Goal: Information Seeking & Learning: Learn about a topic

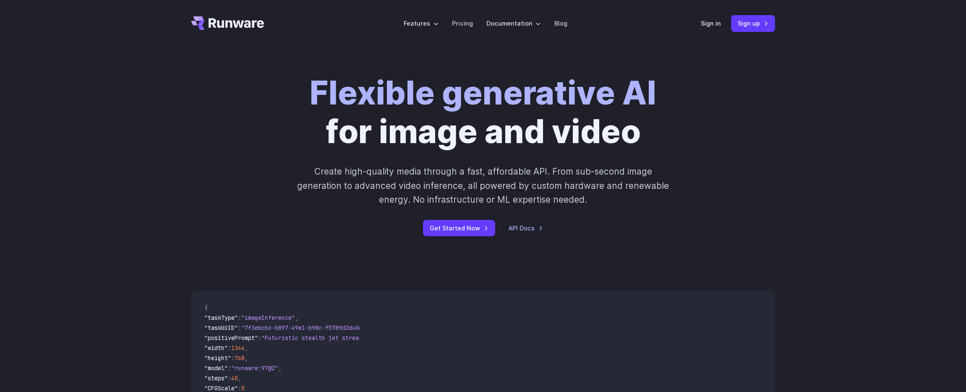
click at [487, 169] on p "Create high-quality media through a fast, affordable API. From sub-second image…" at bounding box center [483, 186] width 374 height 42
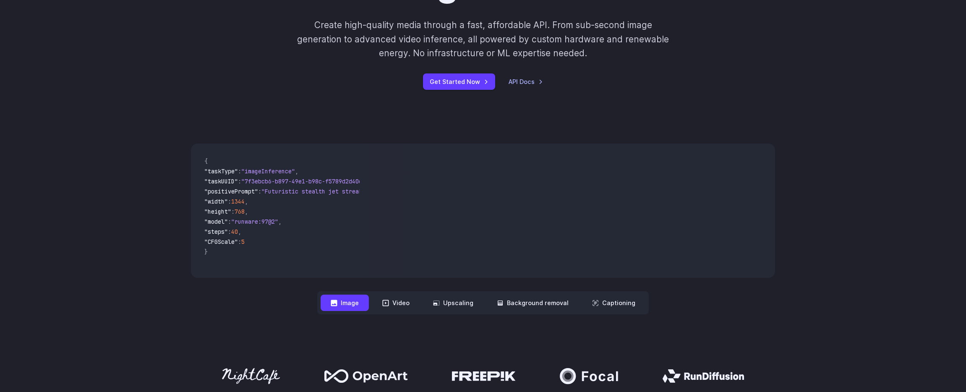
scroll to position [157, 0]
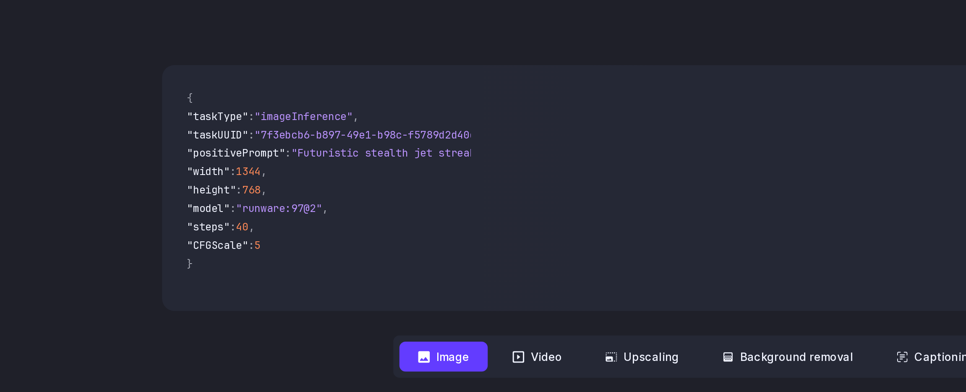
drag, startPoint x: 233, startPoint y: 237, endPoint x: 212, endPoint y: 187, distance: 54.5
click at [200, 183] on code "{ "taskType" : "imageInference" , "taskUUID" : "7f3ebcb6-b897-49e1-b98c-f5789d2…" at bounding box center [279, 200] width 162 height 121
click at [248, 205] on span "," at bounding box center [246, 202] width 3 height 8
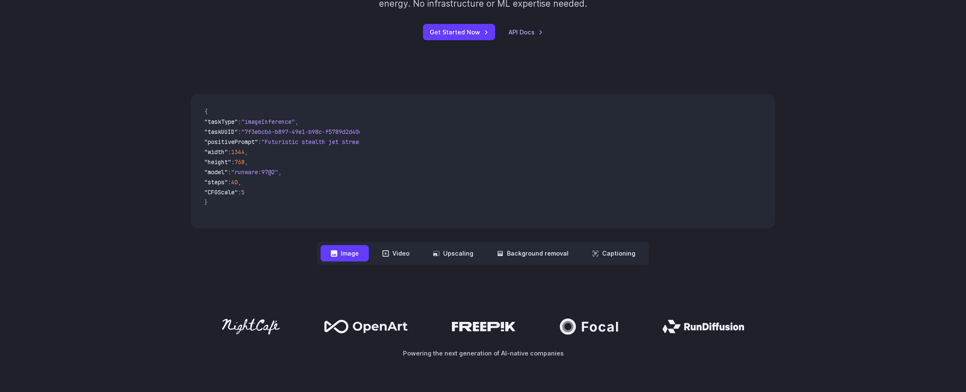
scroll to position [198, 0]
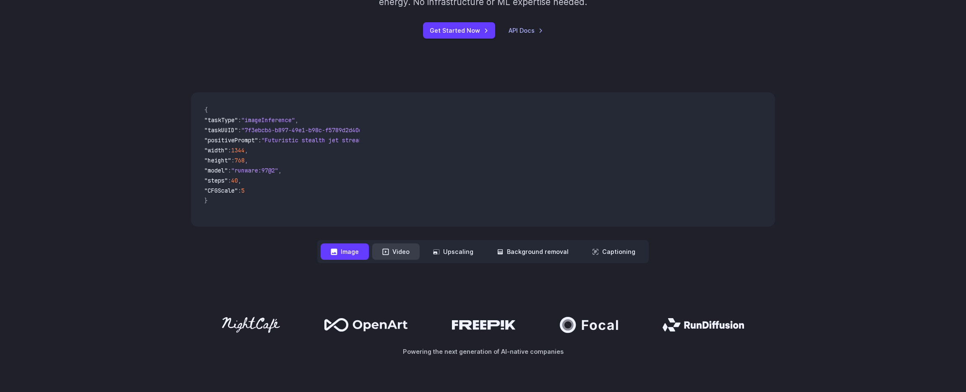
click at [396, 256] on button "Video" at bounding box center [395, 251] width 47 height 16
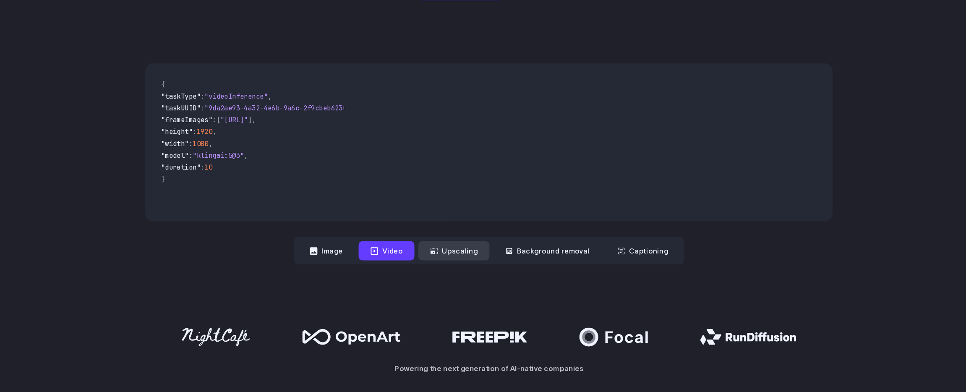
click at [451, 257] on button "Upscaling" at bounding box center [453, 251] width 60 height 16
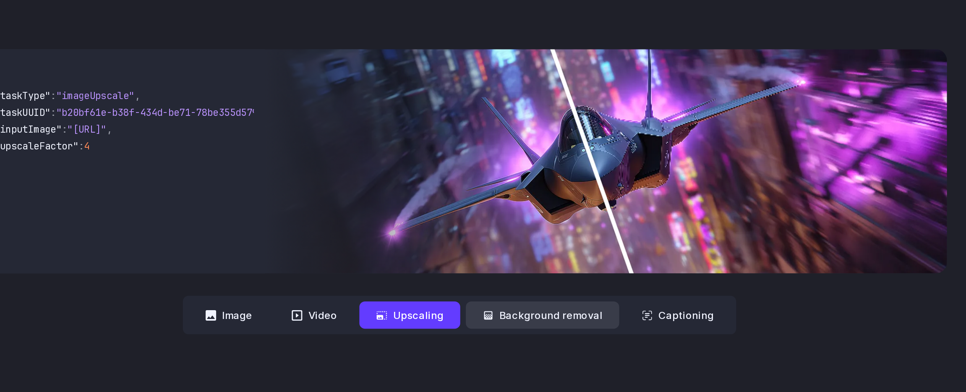
click at [537, 258] on button "Background removal" at bounding box center [533, 251] width 92 height 16
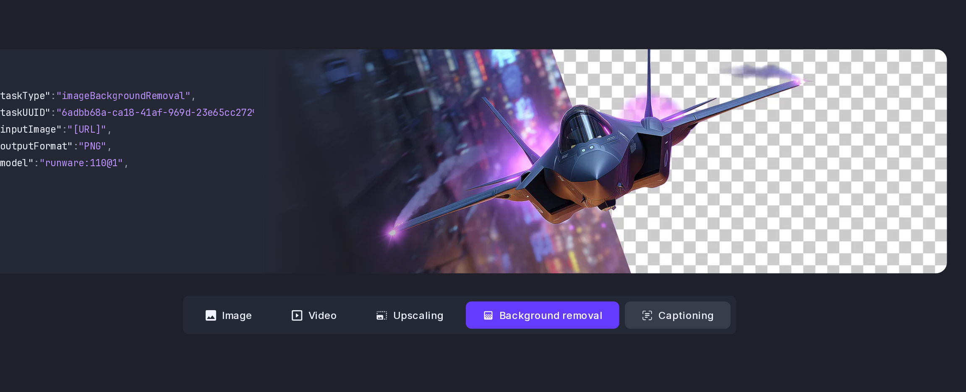
click at [596, 258] on button "Captioning" at bounding box center [613, 251] width 63 height 16
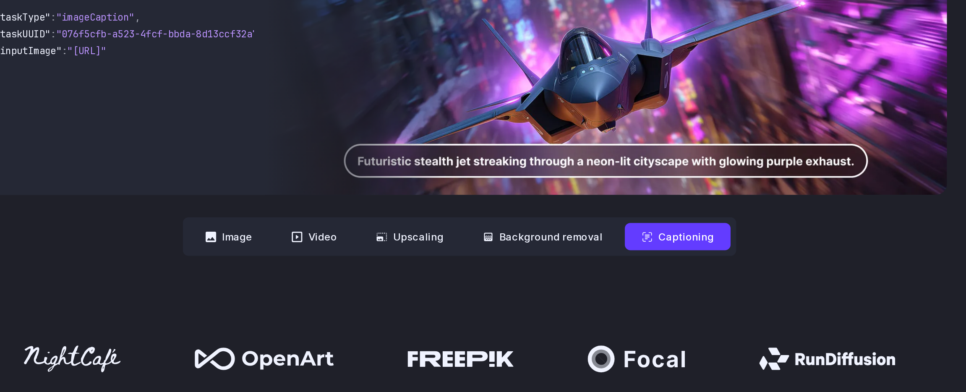
click at [589, 271] on div "**********" at bounding box center [483, 177] width 966 height 225
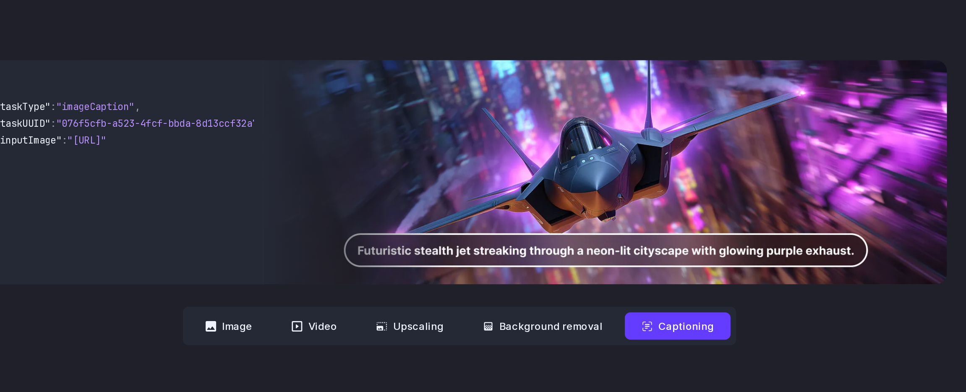
click at [558, 158] on img at bounding box center [570, 159] width 409 height 134
click at [362, 252] on button "Image" at bounding box center [345, 251] width 48 height 16
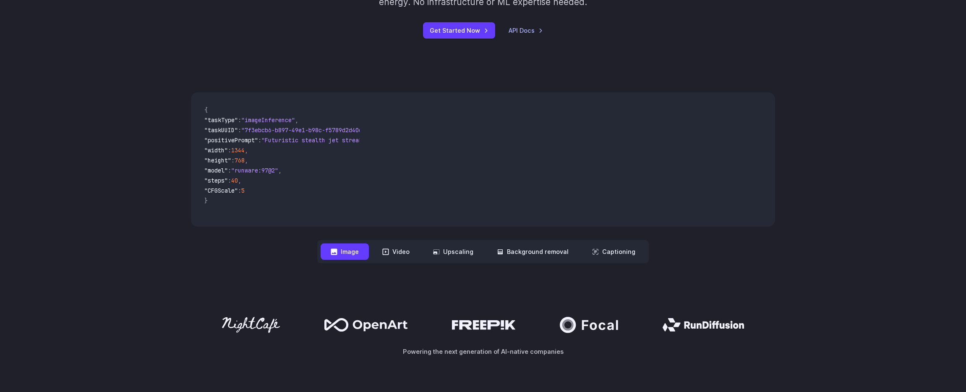
drag, startPoint x: 546, startPoint y: 147, endPoint x: 515, endPoint y: 108, distance: 49.2
click at [515, 108] on video at bounding box center [570, 159] width 409 height 134
click at [398, 257] on button "Video" at bounding box center [395, 251] width 47 height 16
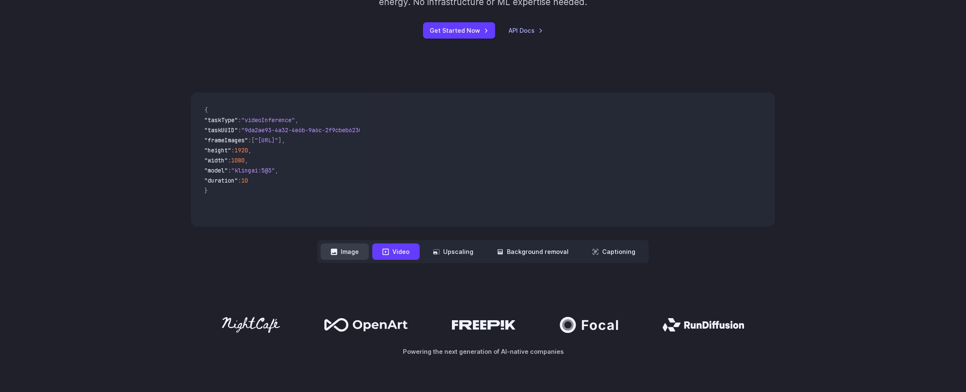
click at [353, 259] on button "Image" at bounding box center [345, 251] width 48 height 16
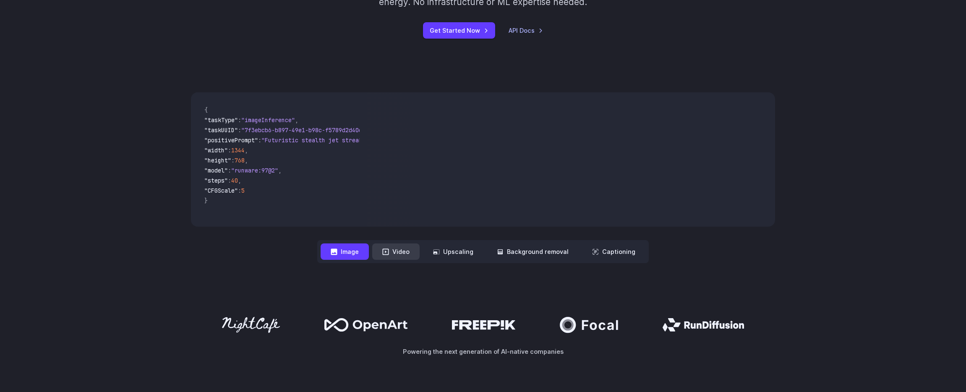
click at [396, 259] on button "Video" at bounding box center [395, 251] width 47 height 16
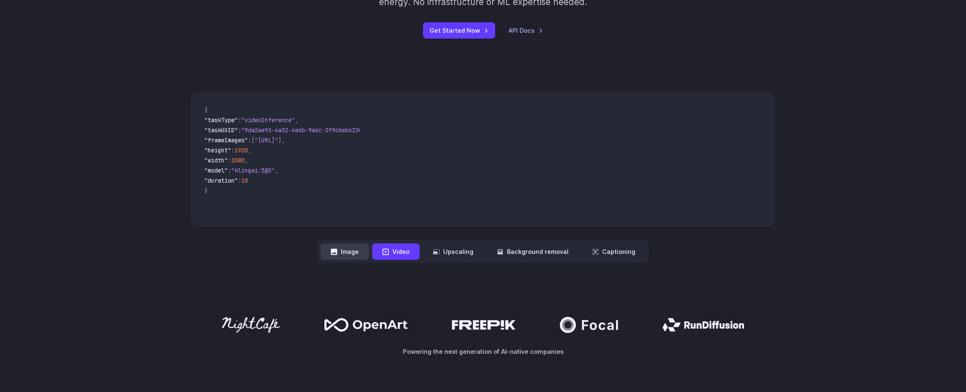
click at [350, 251] on button "Image" at bounding box center [345, 251] width 48 height 16
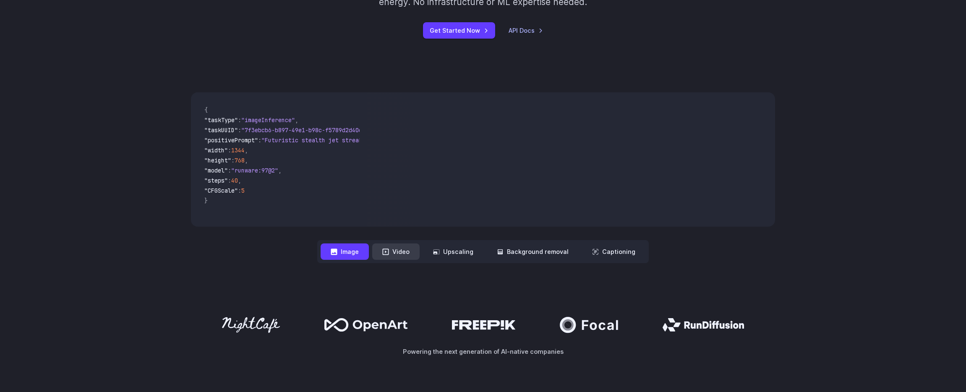
click at [386, 253] on icon at bounding box center [386, 252] width 6 height 6
click at [388, 246] on button "Video" at bounding box center [395, 251] width 47 height 16
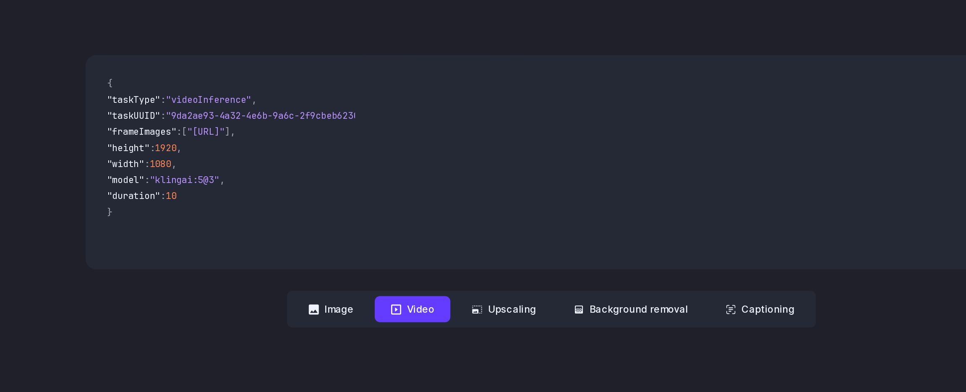
click at [278, 167] on span "," at bounding box center [276, 171] width 3 height 8
drag, startPoint x: 285, startPoint y: 184, endPoint x: 194, endPoint y: 128, distance: 107.4
click at [194, 128] on div "{ "taskType" : "videoInference" , "taskUUID" : "9da2ae93-4a32-4e6b-9a6c-2f9cbeb…" at bounding box center [278, 159] width 175 height 134
click at [293, 184] on span ""duration" : 10" at bounding box center [278, 181] width 149 height 10
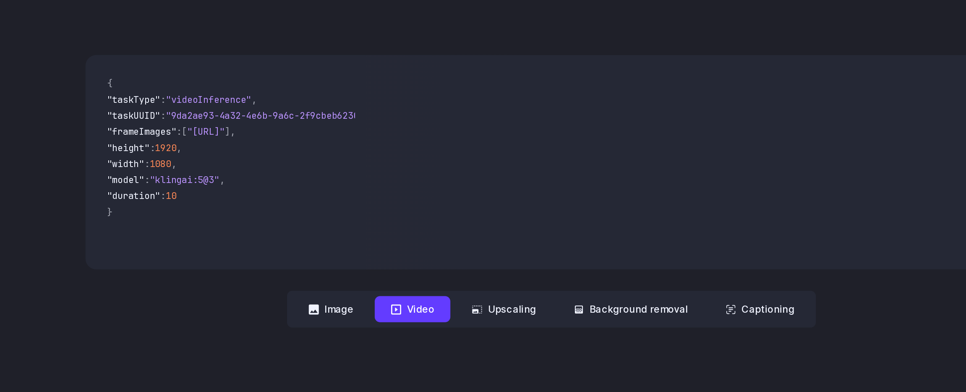
click at [293, 180] on span ""duration" : 10" at bounding box center [278, 181] width 149 height 10
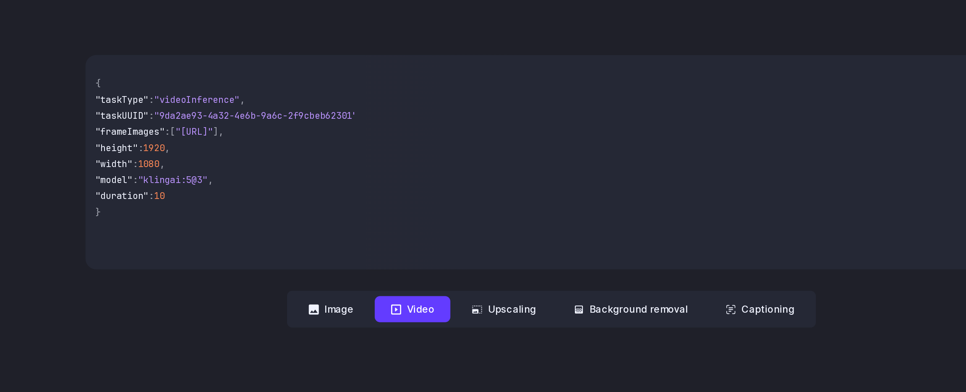
scroll to position [0, 0]
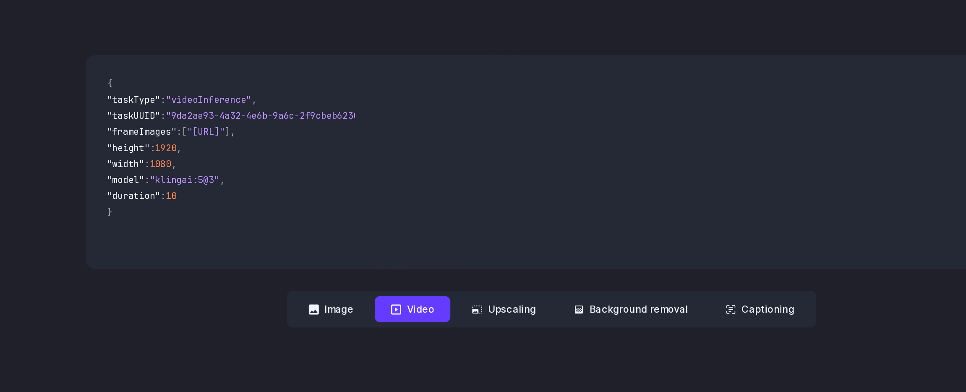
click at [293, 149] on span ""height" : 1920 ," at bounding box center [278, 151] width 149 height 10
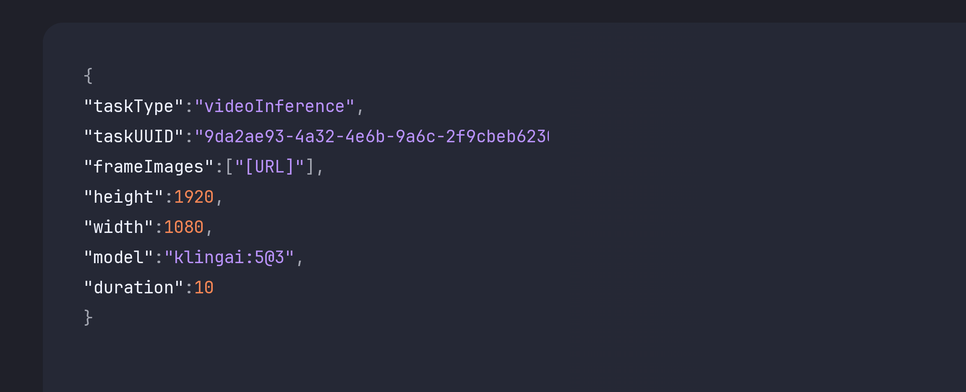
click at [241, 132] on span ":" at bounding box center [239, 130] width 3 height 8
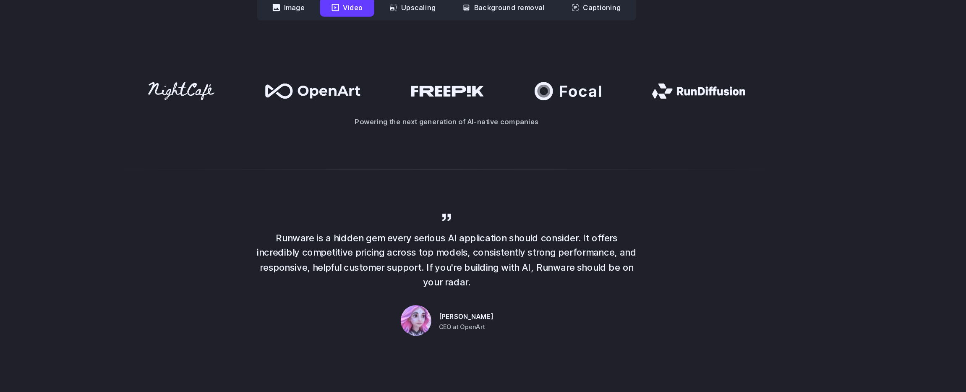
scroll to position [401, 0]
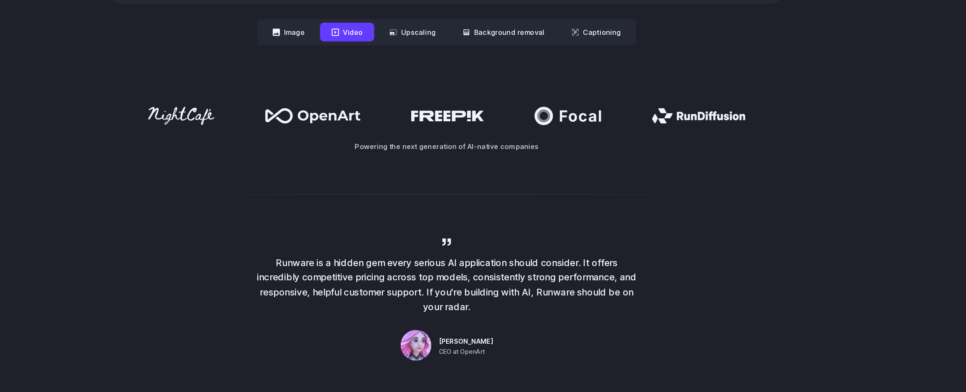
click at [349, 120] on icon at bounding box center [366, 121] width 84 height 13
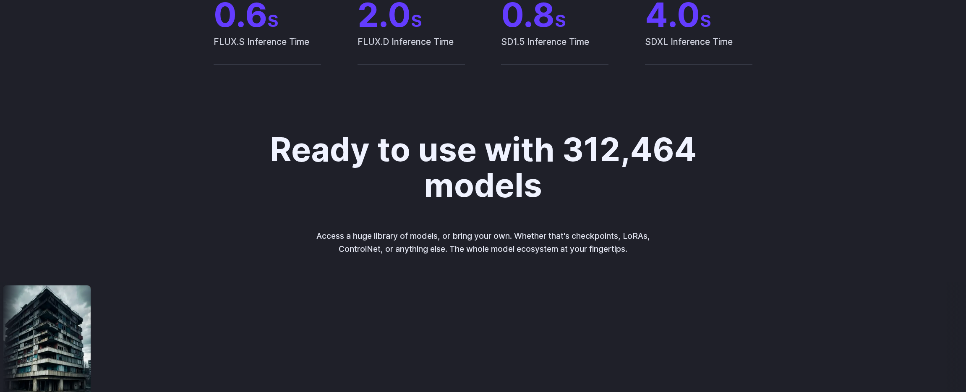
scroll to position [814, 0]
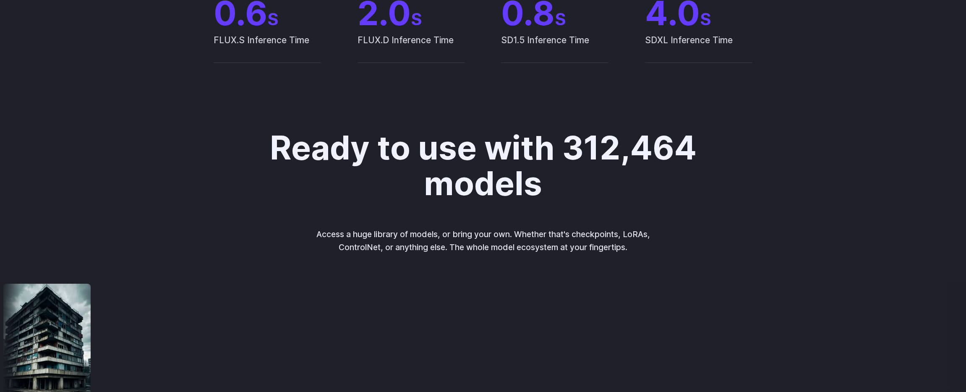
click at [371, 137] on h2 "Ready to use with 312,464 models" at bounding box center [483, 165] width 442 height 71
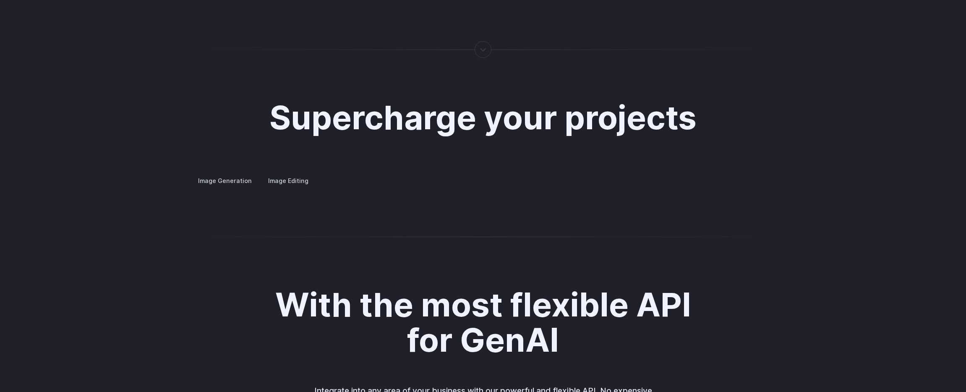
scroll to position [1509, 0]
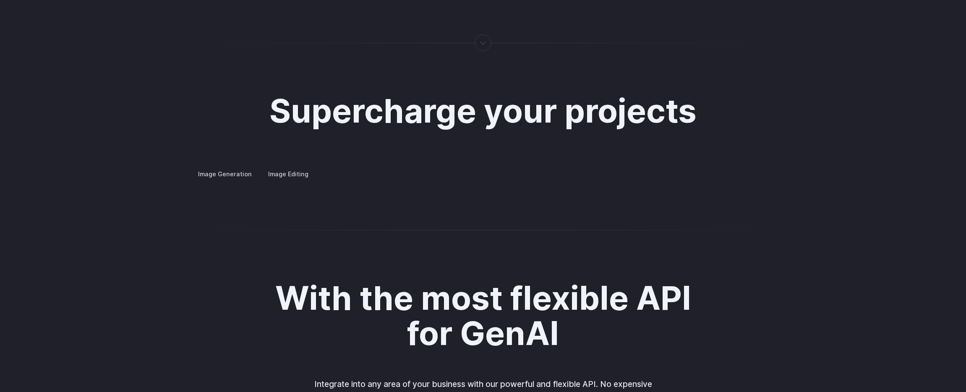
click at [0, 0] on summary "Custom avatars" at bounding box center [0, 0] width 0 height 0
click at [0, 0] on details "Custom avatars Create avatars in any style you desire – whether abstract, carto…" at bounding box center [0, 0] width 0 height 0
click at [0, 0] on summary "Custom avatars" at bounding box center [0, 0] width 0 height 0
click at [285, 168] on label "Image Editing" at bounding box center [288, 174] width 55 height 15
click at [235, 167] on label "Image Generation" at bounding box center [225, 174] width 68 height 15
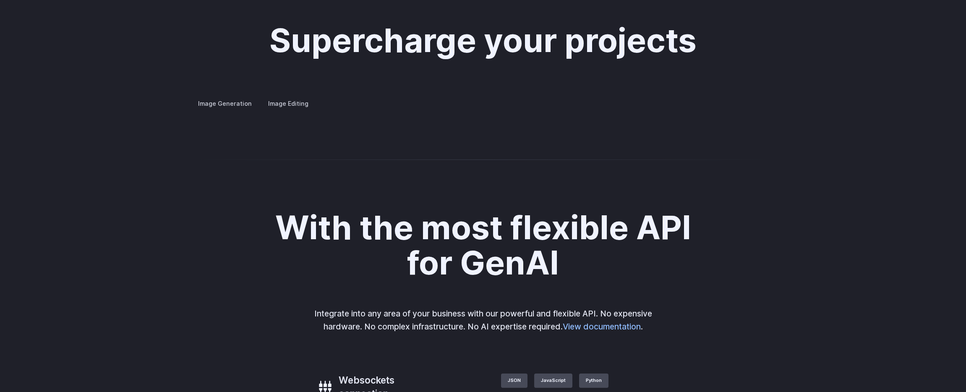
scroll to position [1585, 0]
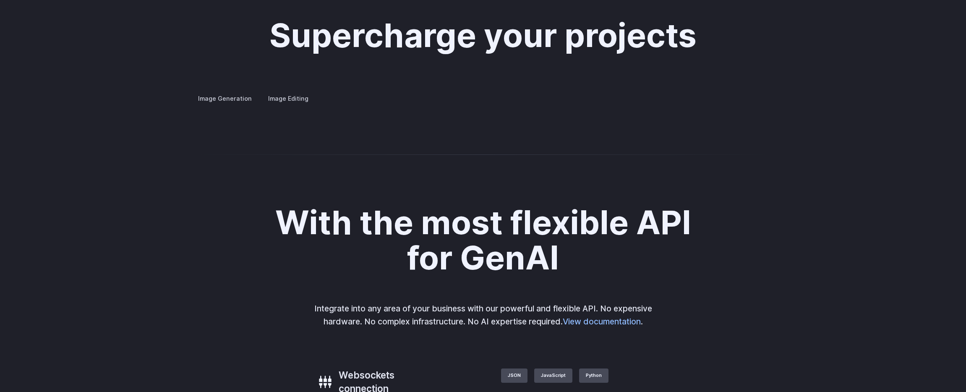
drag, startPoint x: 676, startPoint y: 257, endPoint x: 526, endPoint y: 258, distance: 150.7
click at [530, 104] on div "Image Generation Image Editing Custom avatars Create avatars in any style you d…" at bounding box center [483, 98] width 584 height 11
drag, startPoint x: 718, startPoint y: 269, endPoint x: 513, endPoint y: 249, distance: 205.8
click at [513, 104] on div "Image Generation Image Editing Custom avatars Create avatars in any style you d…" at bounding box center [483, 98] width 584 height 11
click at [282, 96] on div "Image Generation Image Editing Custom avatars Create avatars in any style you d…" at bounding box center [483, 98] width 584 height 11
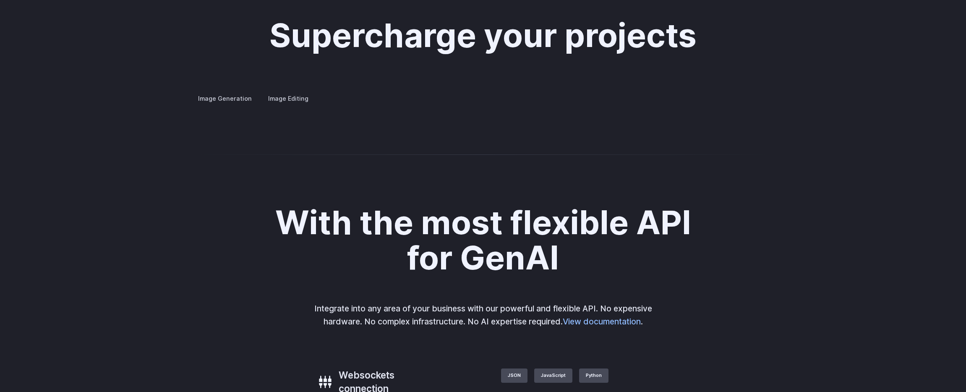
click at [288, 91] on label "Image Editing" at bounding box center [288, 98] width 55 height 15
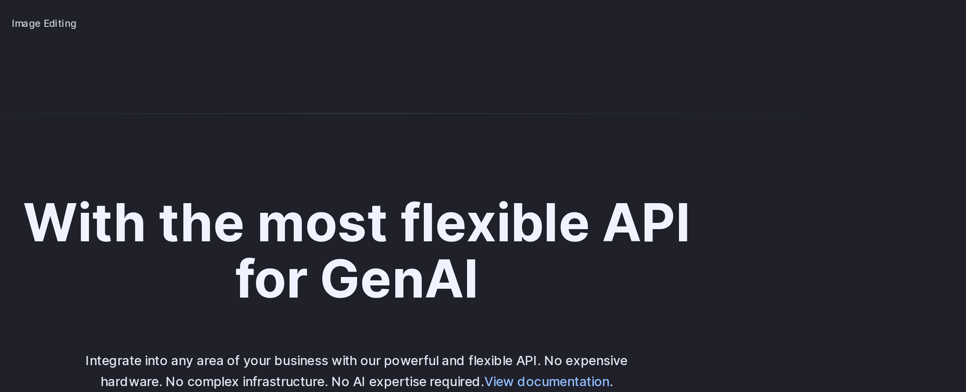
click at [0, 0] on img at bounding box center [0, 0] width 0 height 0
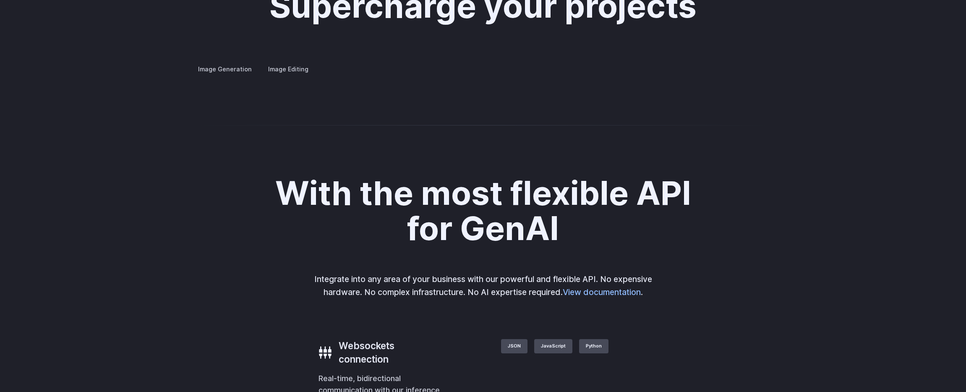
scroll to position [1629, 0]
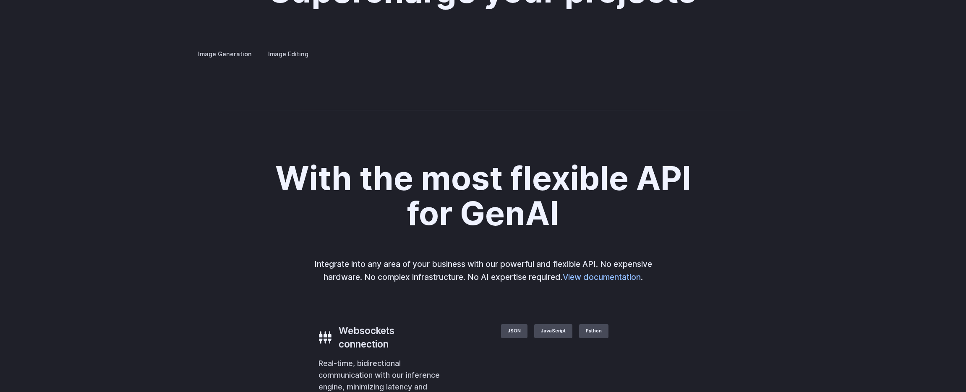
click at [0, 0] on img at bounding box center [0, 0] width 0 height 0
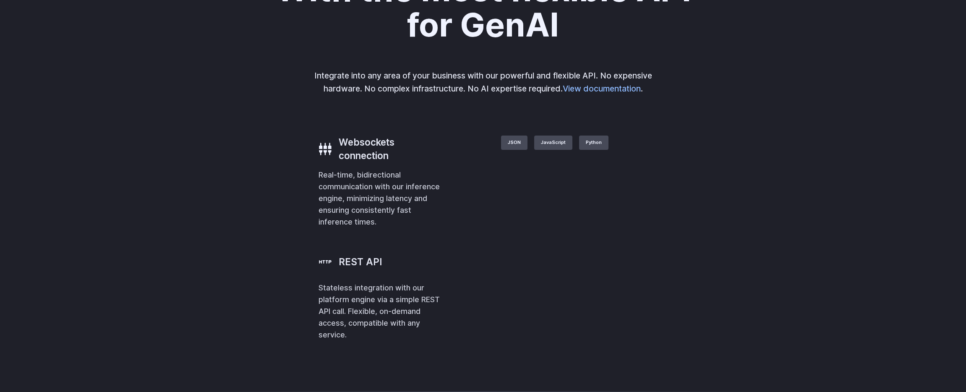
scroll to position [1826, 0]
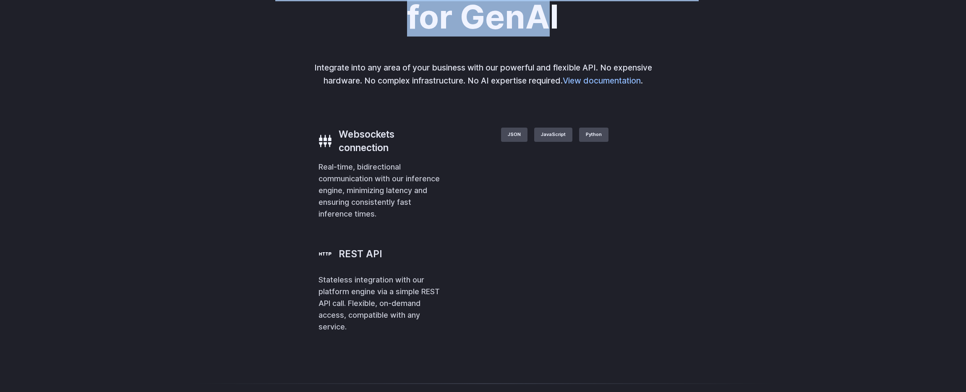
drag, startPoint x: 200, startPoint y: 167, endPoint x: 536, endPoint y: 229, distance: 341.0
click at [521, 226] on div "With the most flexible API for GenAI Integrate into any area of your business w…" at bounding box center [483, 149] width 966 height 450
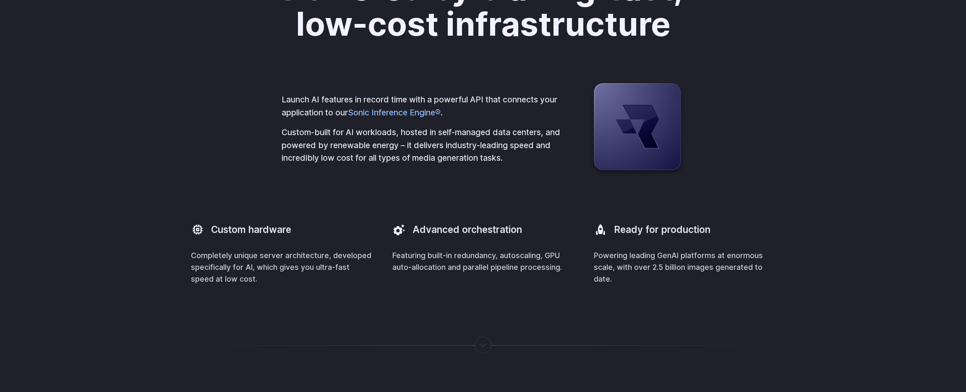
scroll to position [2129, 0]
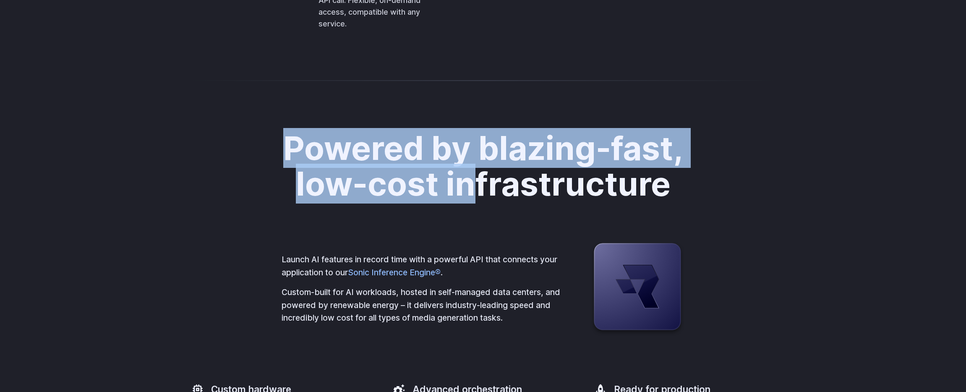
drag, startPoint x: 266, startPoint y: 282, endPoint x: 469, endPoint y: 330, distance: 209.2
click at [469, 330] on div "Powered by blazing-fast, low-cost infrastructure Launch AI features in record t…" at bounding box center [483, 287] width 966 height 395
click at [469, 201] on h2 "Powered by blazing-fast, low-cost infrastructure" at bounding box center [483, 166] width 468 height 71
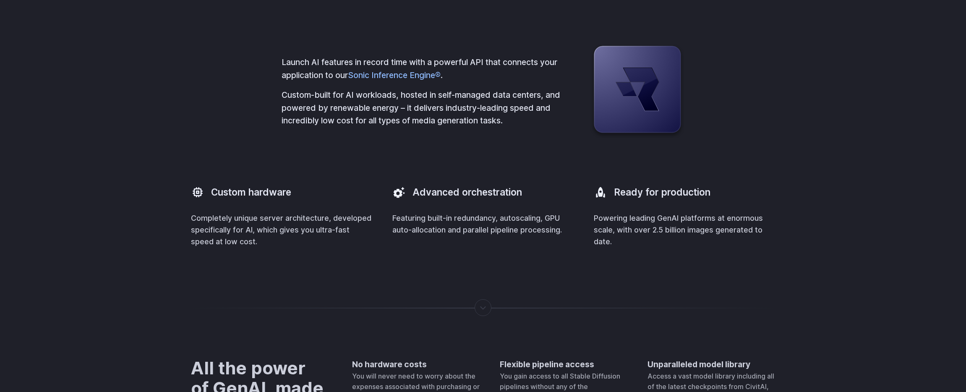
scroll to position [2354, 0]
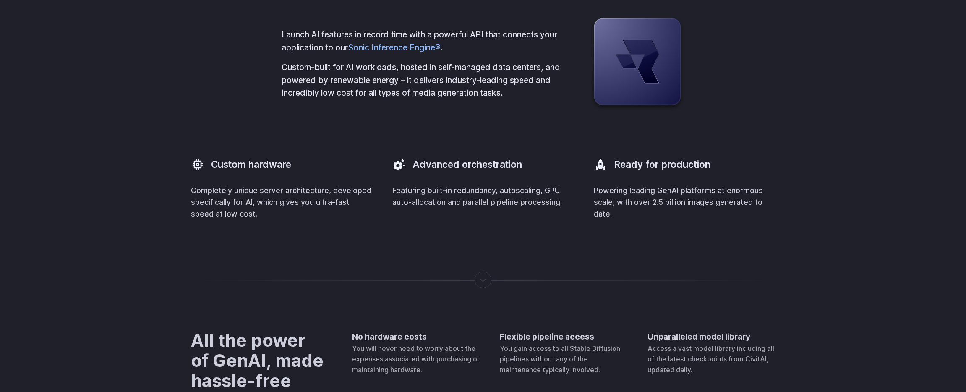
click at [357, 163] on div "Powered by blazing-fast, low-cost infrastructure Launch AI features in record t…" at bounding box center [483, 63] width 584 height 314
click at [357, 111] on div "Launch AI features in record time with a powerful API that connects your applic…" at bounding box center [483, 64] width 403 height 94
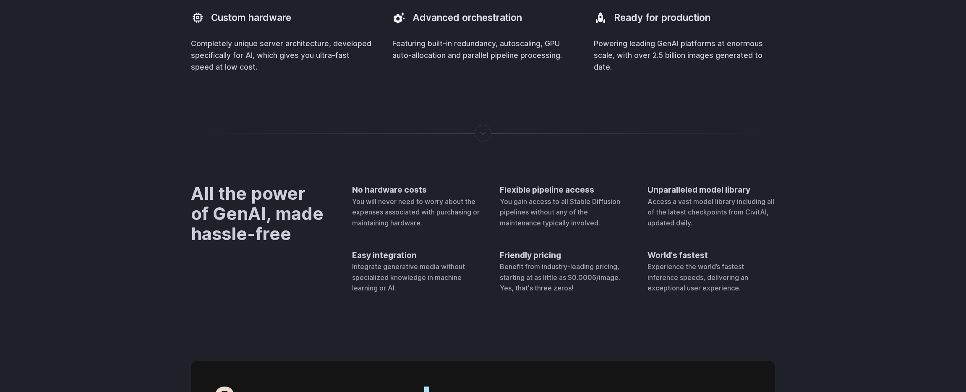
scroll to position [2504, 0]
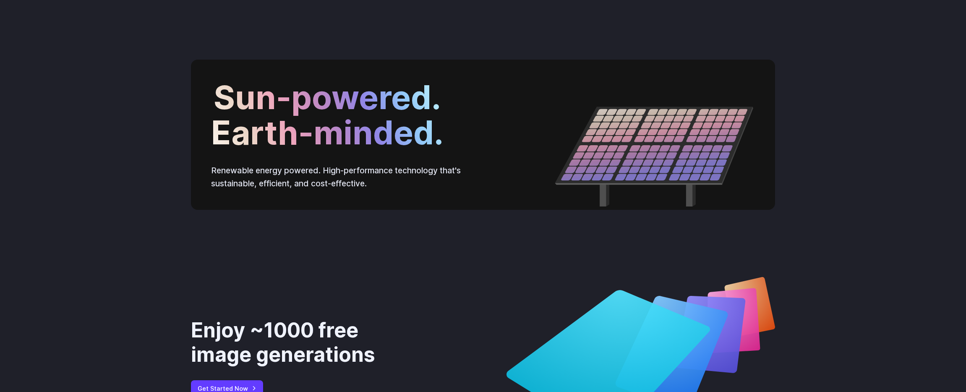
scroll to position [2942, 0]
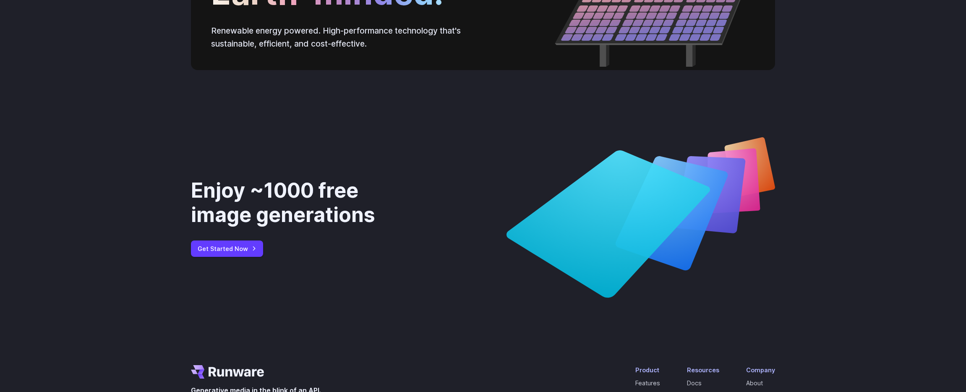
drag, startPoint x: 213, startPoint y: 106, endPoint x: 487, endPoint y: 185, distance: 284.8
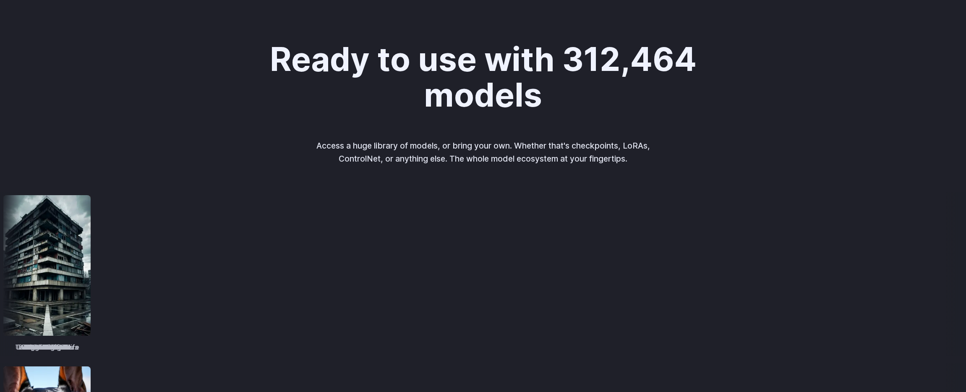
scroll to position [0, 0]
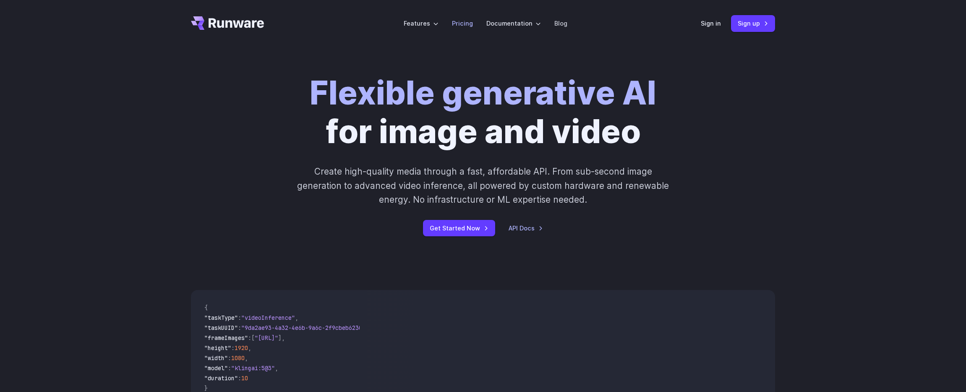
click at [465, 26] on link "Pricing" at bounding box center [462, 23] width 21 height 10
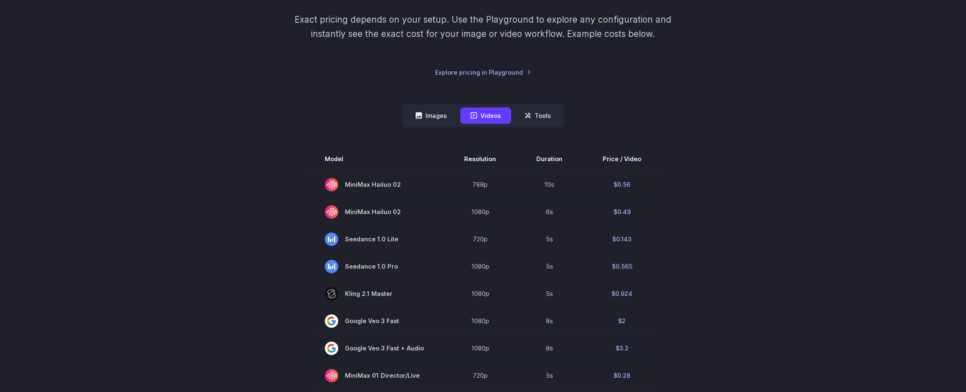
scroll to position [190, 0]
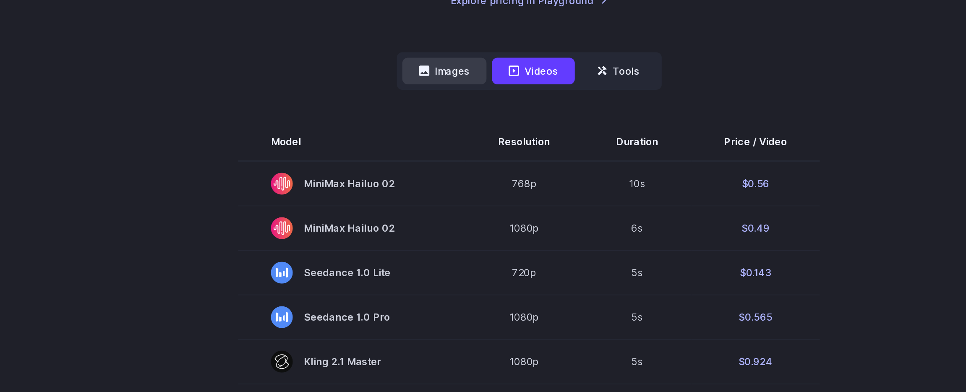
click at [415, 106] on button "Images" at bounding box center [432, 105] width 52 height 16
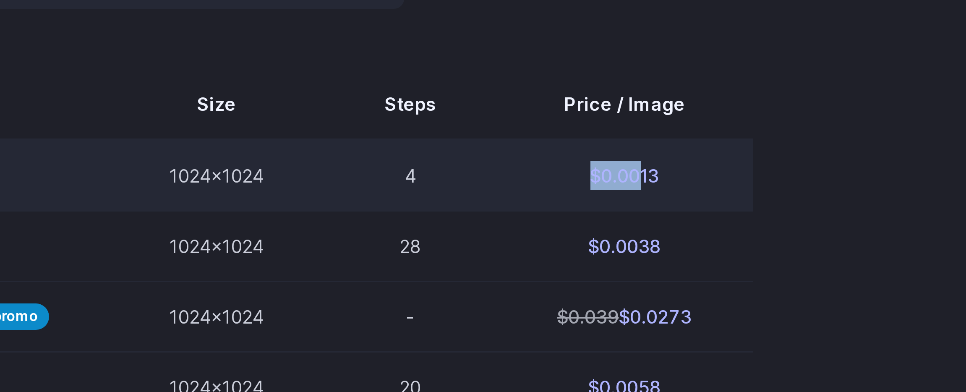
drag, startPoint x: 617, startPoint y: 173, endPoint x: 648, endPoint y: 173, distance: 30.6
click at [646, 173] on td "$0.0013" at bounding box center [638, 172] width 85 height 24
click at [648, 173] on td "$0.0013" at bounding box center [638, 172] width 85 height 24
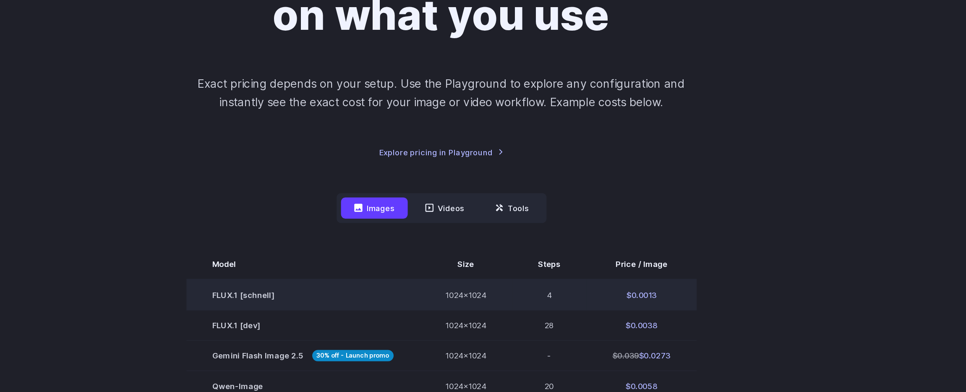
scroll to position [0, 0]
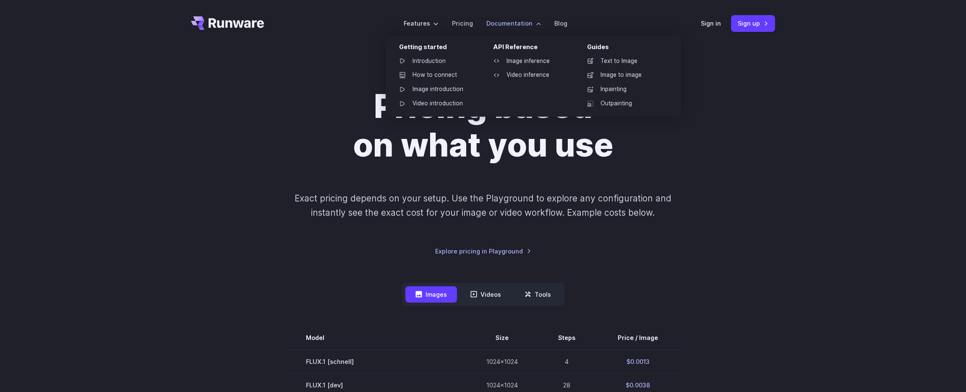
click at [500, 26] on label "Documentation" at bounding box center [514, 23] width 55 height 10
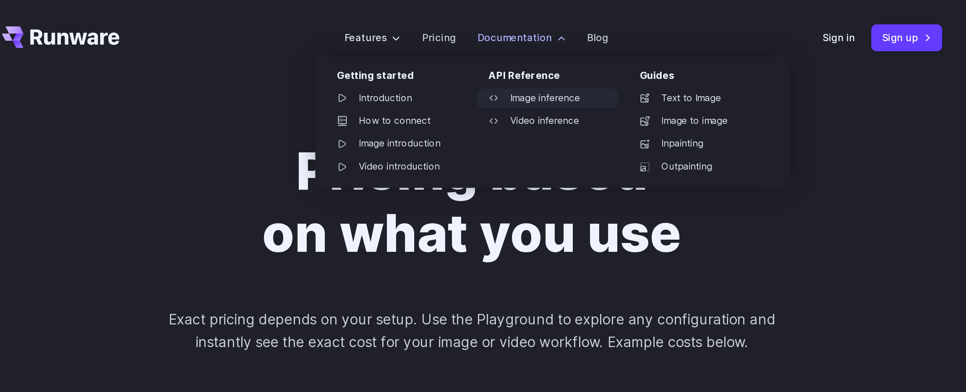
click at [537, 55] on link "Image inference" at bounding box center [530, 61] width 87 height 13
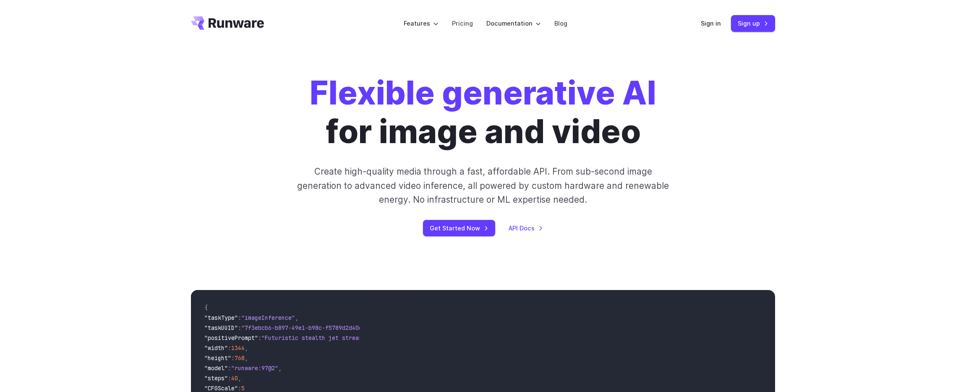
click at [379, 201] on p "Create high-quality media through a fast, affordable API. From sub-second image…" at bounding box center [483, 186] width 374 height 42
click at [471, 24] on link "Pricing" at bounding box center [462, 23] width 21 height 10
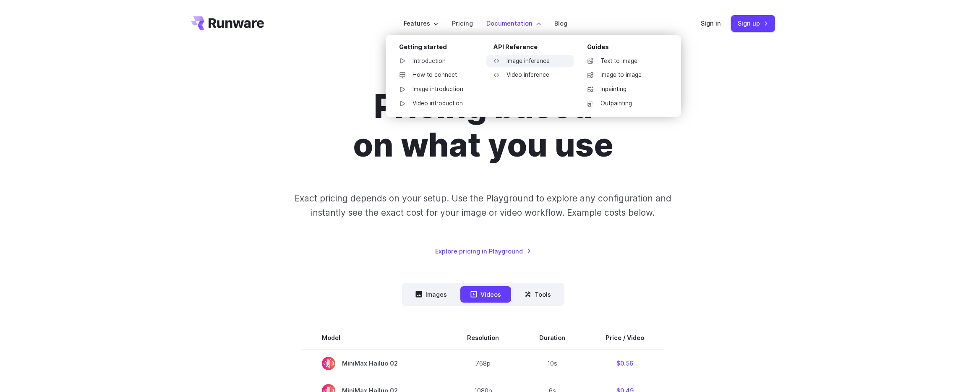
click at [551, 62] on link "Image inference" at bounding box center [530, 61] width 87 height 13
